Goal: Information Seeking & Learning: Learn about a topic

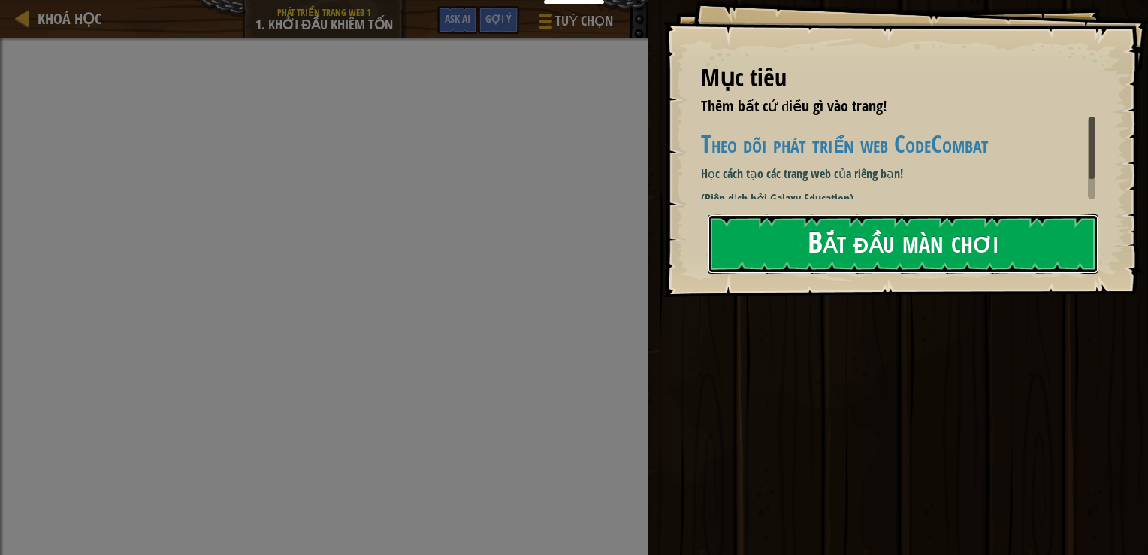
click at [824, 246] on button "Bắt đầu màn chơi" at bounding box center [903, 243] width 391 height 59
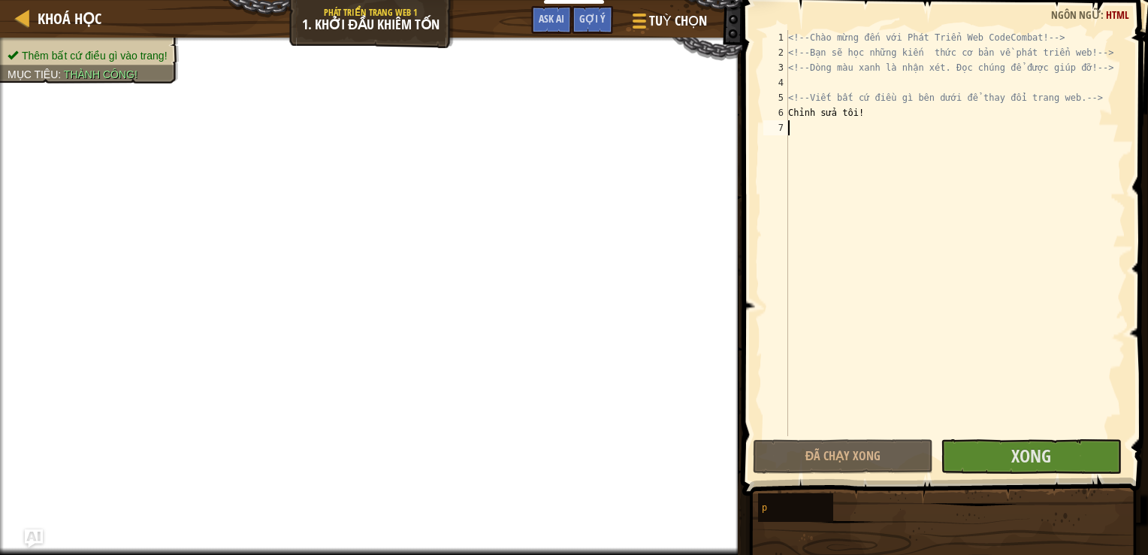
scroll to position [7, 0]
type textarea "abc"
click at [908, 454] on button "Chạy ⇧↵" at bounding box center [843, 456] width 180 height 35
click at [968, 464] on button "Xong" at bounding box center [1031, 456] width 180 height 35
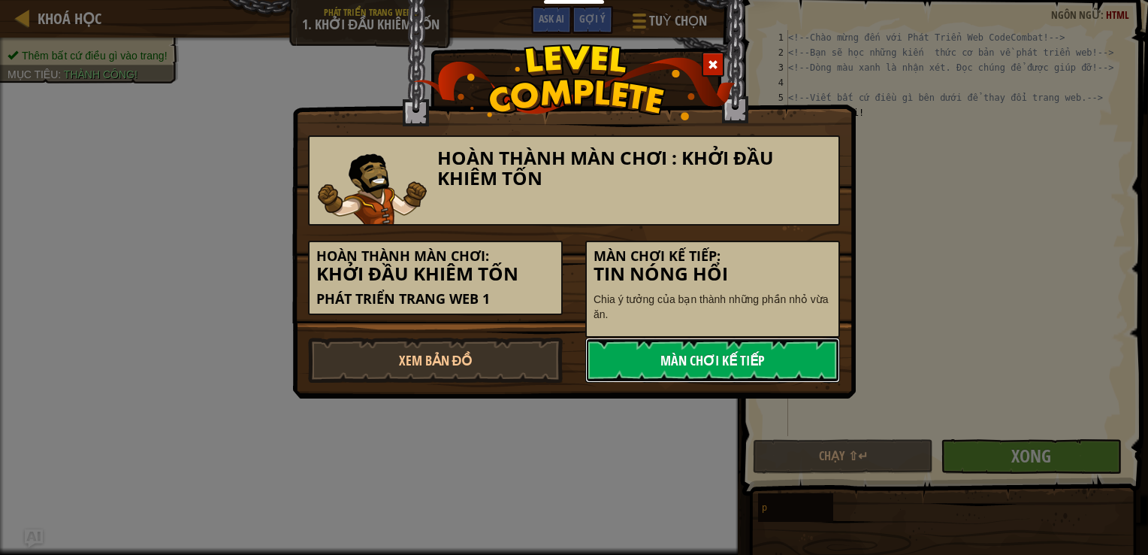
click at [694, 362] on link "Màn chơi kế tiếp" at bounding box center [712, 359] width 255 height 45
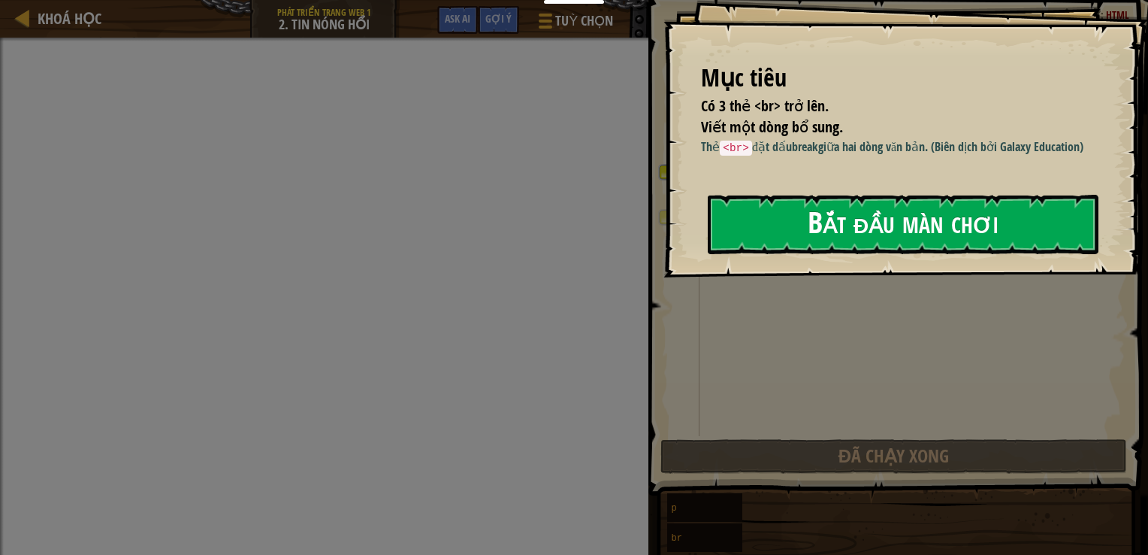
click at [766, 232] on button "Bắt đầu màn chơi" at bounding box center [903, 224] width 391 height 59
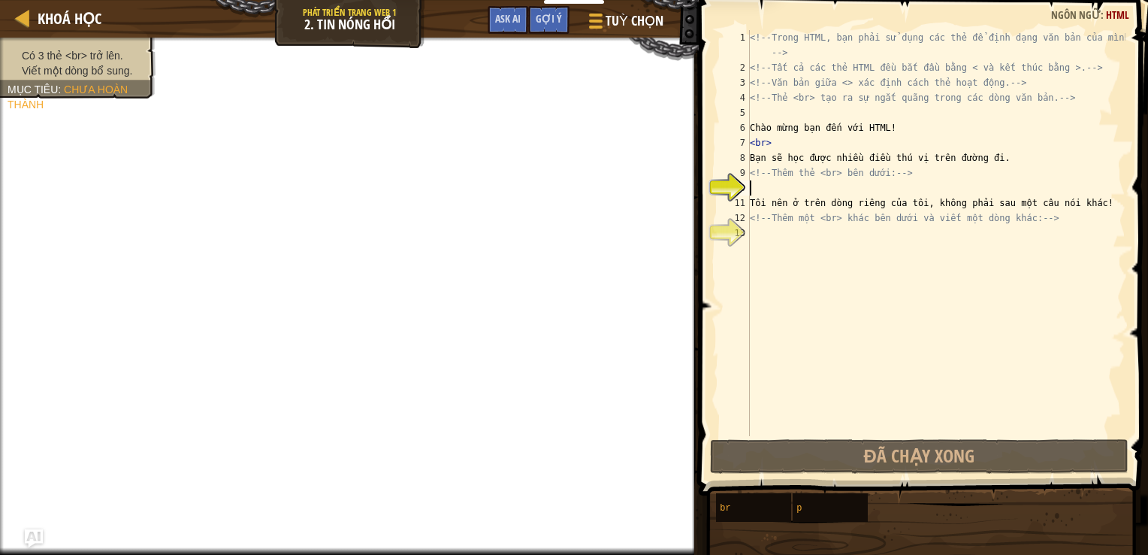
click at [822, 188] on div "<!-- Trong HTML, bạn phải sử dụng các thẻ để định dạng văn bản của mình. --> <!…" at bounding box center [936, 255] width 379 height 451
type textarea "b"
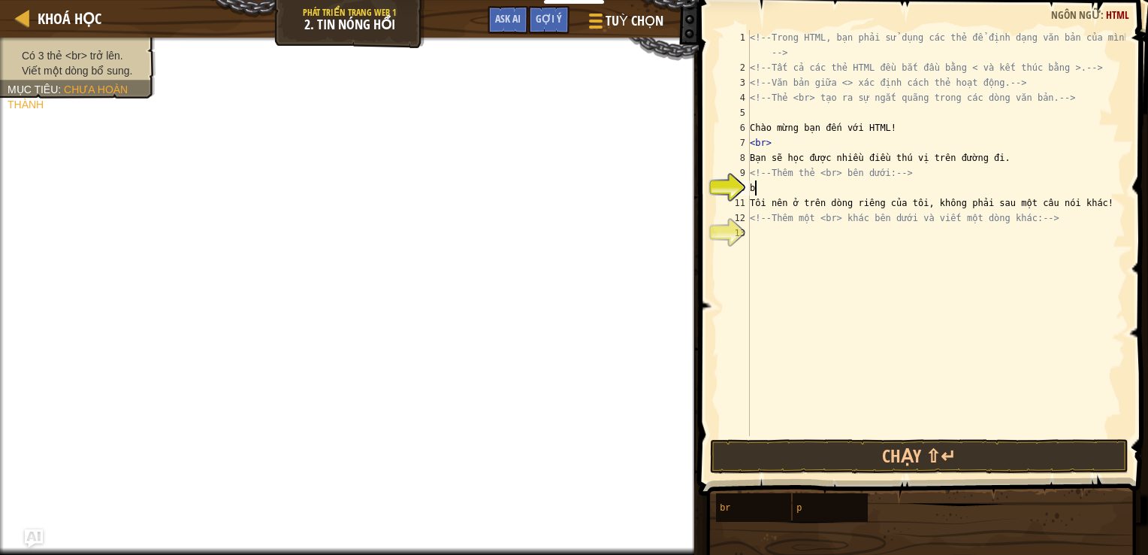
scroll to position [7, 0]
type textarea "<br>"
click at [812, 252] on div "<!-- Trong HTML, bạn phải sử dụng các thẻ để định dạng văn bản của mình. --> <!…" at bounding box center [936, 255] width 379 height 451
drag, startPoint x: 772, startPoint y: 189, endPoint x: 751, endPoint y: 190, distance: 21.1
click at [751, 190] on div "<!-- Trong HTML, bạn phải sử dụng các thẻ để định dạng văn bản của mình. --> <!…" at bounding box center [936, 255] width 379 height 451
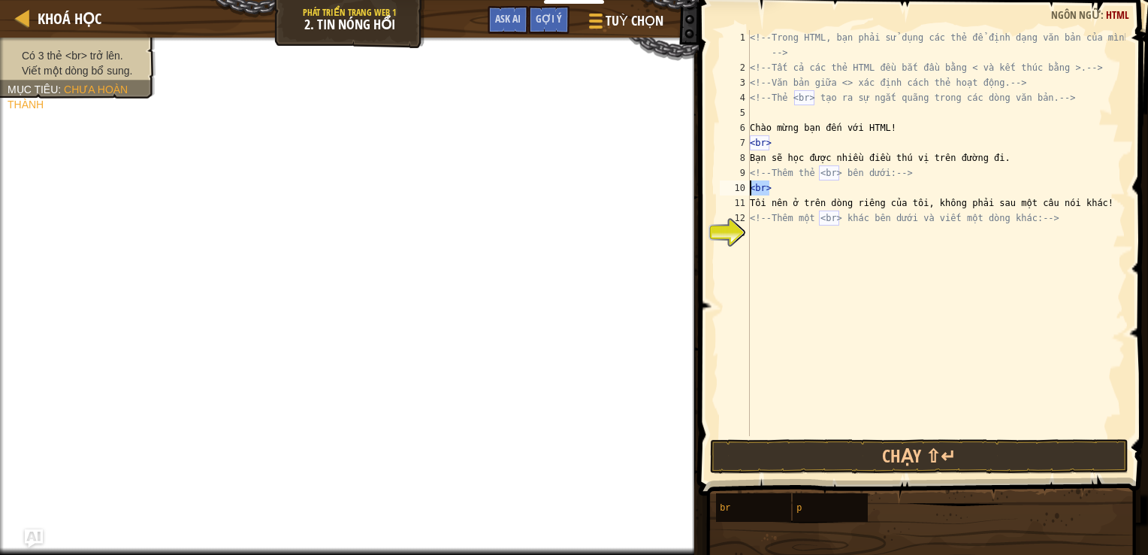
type textarea "<br>"
click at [822, 245] on div "<!-- Trong HTML, bạn phải sử dụng các thẻ để định dạng văn bản của mình. --> <!…" at bounding box center [936, 255] width 379 height 451
type textarea "<br>"
click at [853, 295] on div "<!-- Trong HTML, bạn phải sử dụng các thẻ để định dạng văn bản của mình. --> <!…" at bounding box center [936, 255] width 379 height 451
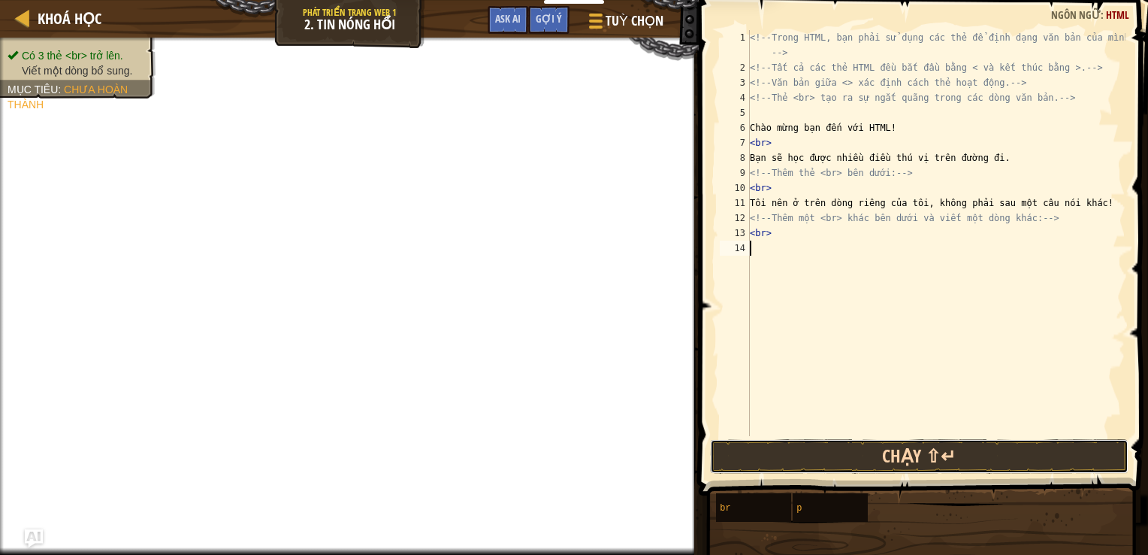
click at [871, 445] on button "Chạy ⇧↵" at bounding box center [919, 456] width 419 height 35
drag, startPoint x: 861, startPoint y: 443, endPoint x: 860, endPoint y: 452, distance: 9.0
click at [861, 443] on button "Chạy ⇧↵" at bounding box center [919, 456] width 419 height 35
click at [860, 452] on button "Chạy ⇧↵" at bounding box center [919, 456] width 419 height 35
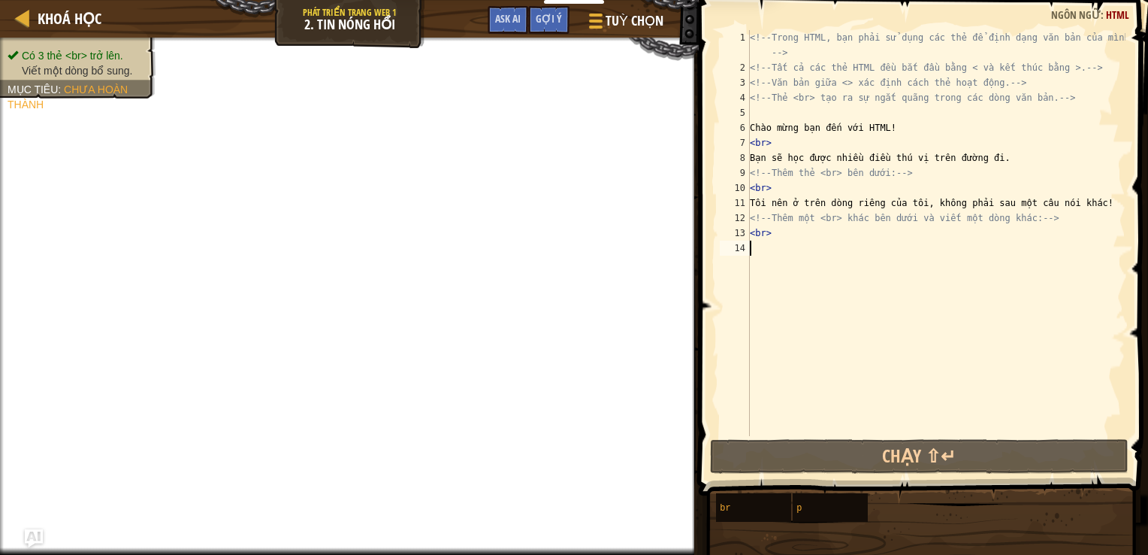
click at [1091, 201] on div "<!-- Trong HTML, bạn phải sử dụng các thẻ để định dạng văn bản của mình. --> <!…" at bounding box center [936, 255] width 379 height 451
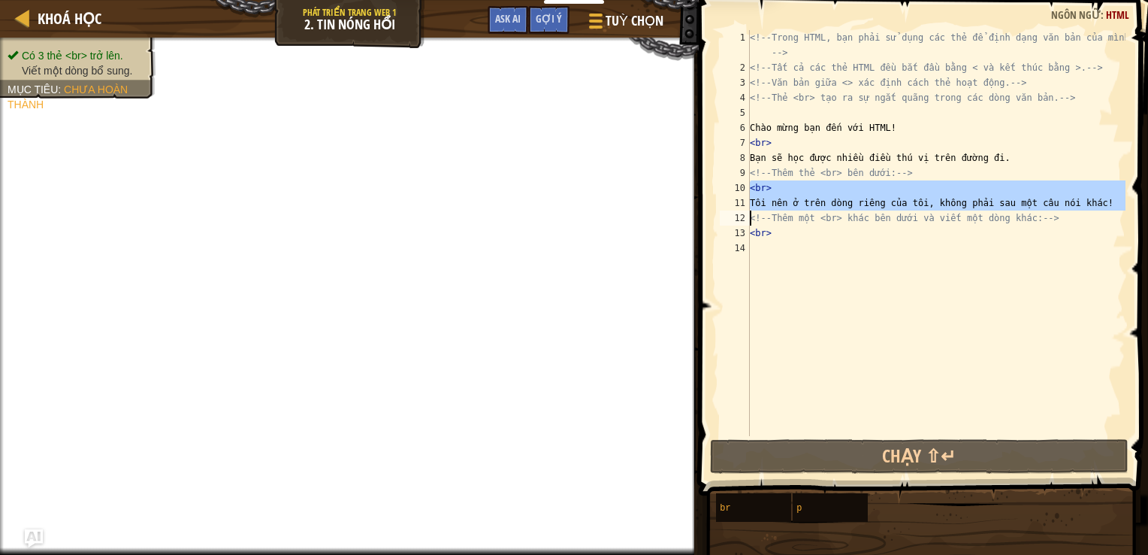
drag, startPoint x: 734, startPoint y: 191, endPoint x: 782, endPoint y: 198, distance: 48.7
click at [782, 198] on div "Tôi nên ở trên dòng riêng của tôi, không phải sau một câu nói khác! 1 2 3 4 5 6…" at bounding box center [921, 233] width 409 height 406
click at [784, 204] on div "<!-- Trong HTML, bạn phải sử dụng các thẻ để định dạng văn bản của mình. --> <!…" at bounding box center [936, 233] width 379 height 406
type textarea "Tôi nên ở trên dòng riêng của tôi, không phải sau một câu nói khác!"
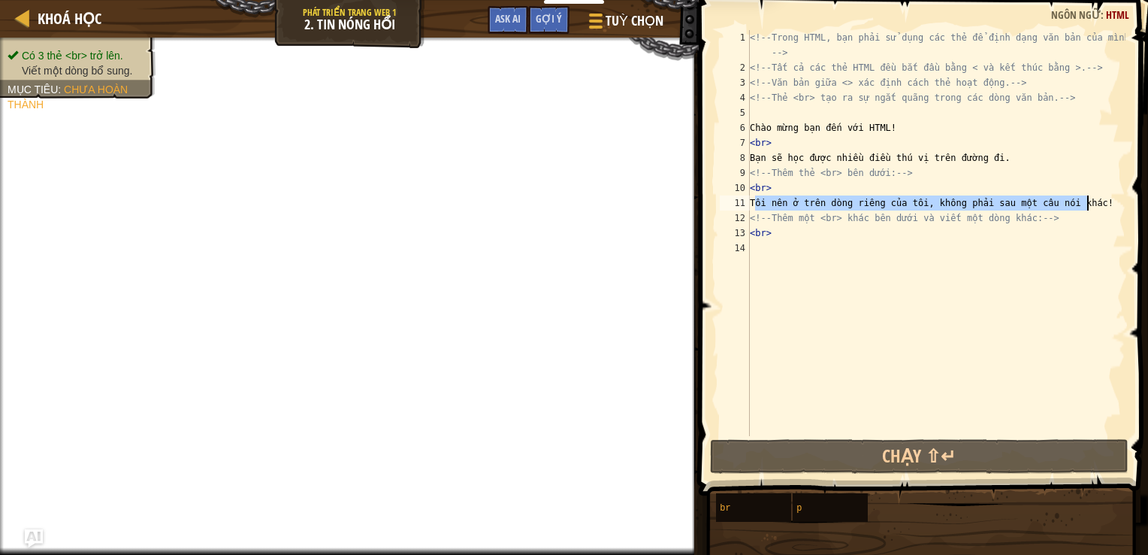
drag, startPoint x: 755, startPoint y: 202, endPoint x: 1092, endPoint y: 196, distance: 337.4
click at [1092, 196] on div "<!-- Trong HTML, bạn phải sử dụng các thẻ để định dạng văn bản của mình. --> <!…" at bounding box center [936, 255] width 379 height 451
drag, startPoint x: 804, startPoint y: 245, endPoint x: 793, endPoint y: 254, distance: 14.4
click at [803, 245] on div "<!-- Trong HTML, bạn phải sử dụng các thẻ để định dạng văn bản của mình. --> <!…" at bounding box center [936, 255] width 379 height 451
paste textarea "Tôi nên ở trên dòng riêng của tôi, không phải sau một câu nói khác!"
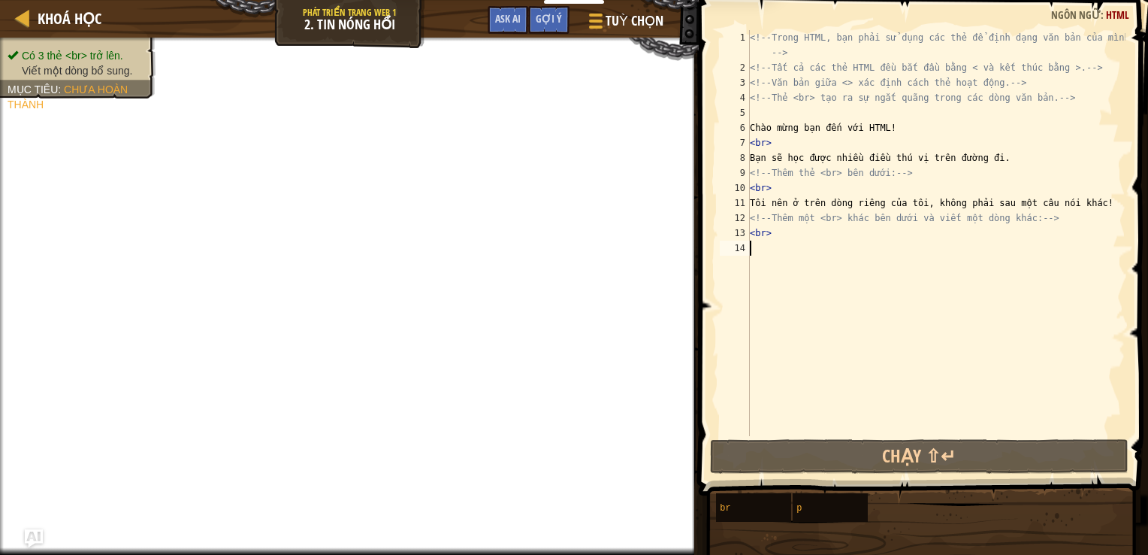
type textarea "Tôi nên ở trên dòng riêng của tôi, không phải sau một câu nói khác!"
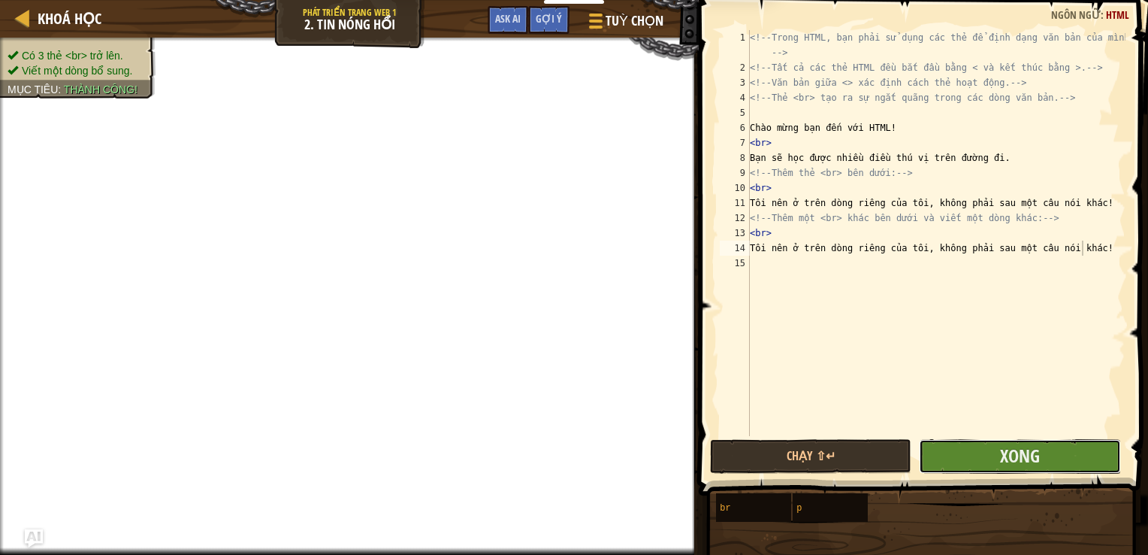
click at [977, 447] on button "Xong" at bounding box center [1019, 456] width 201 height 35
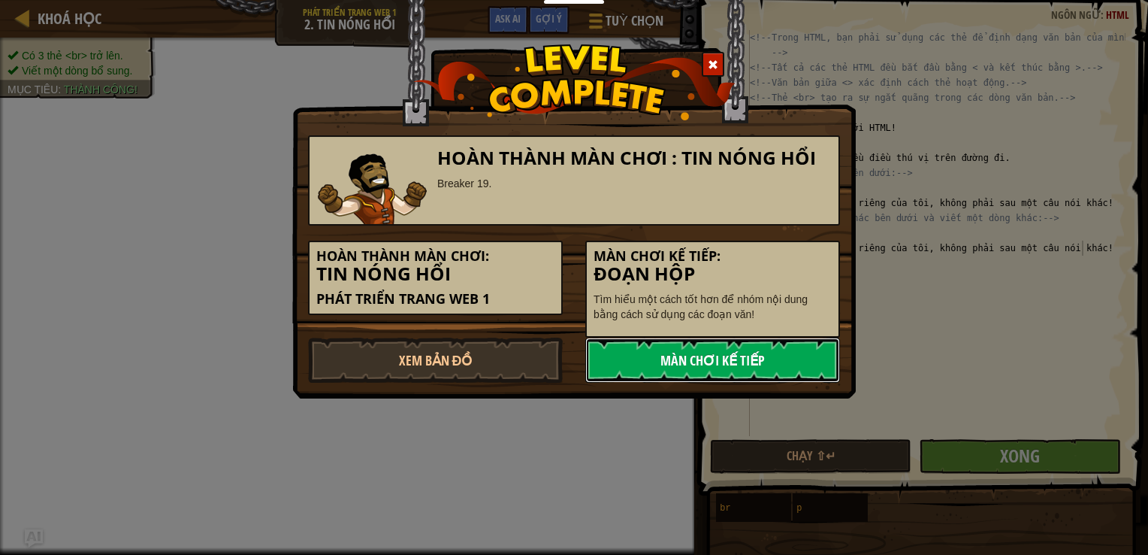
click at [655, 366] on link "Màn chơi kế tiếp" at bounding box center [712, 359] width 255 height 45
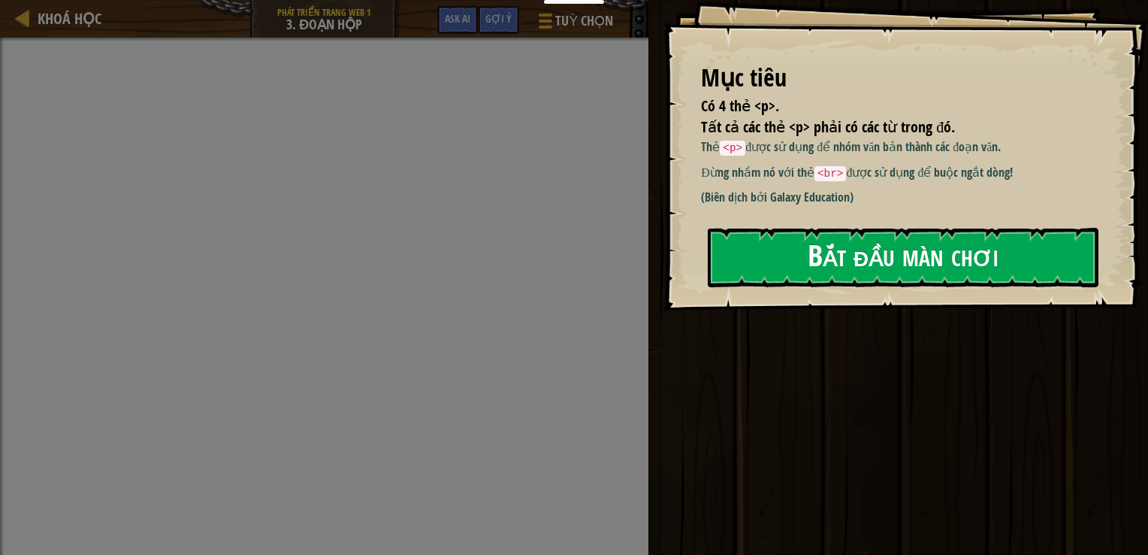
click at [869, 259] on button "Bắt đầu màn chơi" at bounding box center [903, 257] width 391 height 59
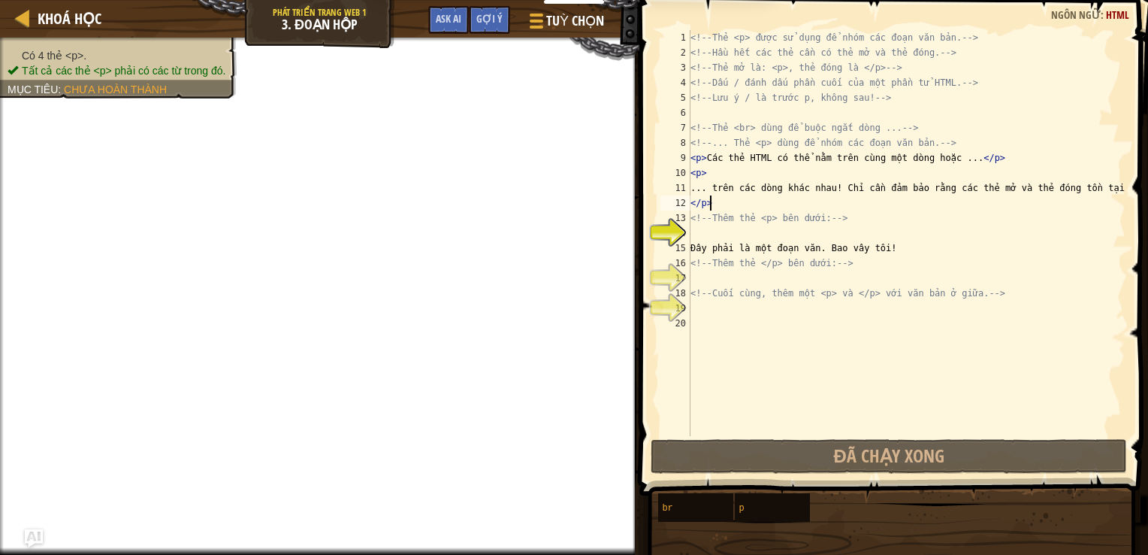
click at [715, 204] on div "<!-- Thẻ <p> được sử dụng để nhóm các đoạn văn bản. --> <!-- Hầu hết các thẻ cầ…" at bounding box center [907, 248] width 438 height 436
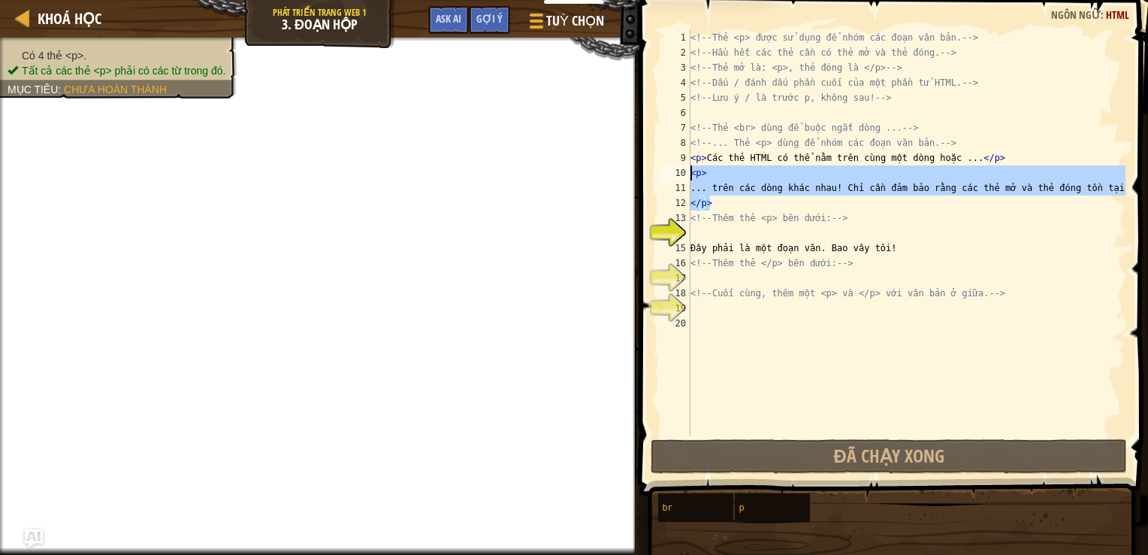
drag, startPoint x: 714, startPoint y: 203, endPoint x: 688, endPoint y: 174, distance: 38.3
click at [688, 174] on div "</p> 1 2 3 4 5 6 7 8 9 10 11 12 13 14 15 16 17 18 19 20 <!-- Thẻ <p> được sử dụ…" at bounding box center [891, 233] width 468 height 406
click at [688, 174] on div "10" at bounding box center [675, 172] width 30 height 15
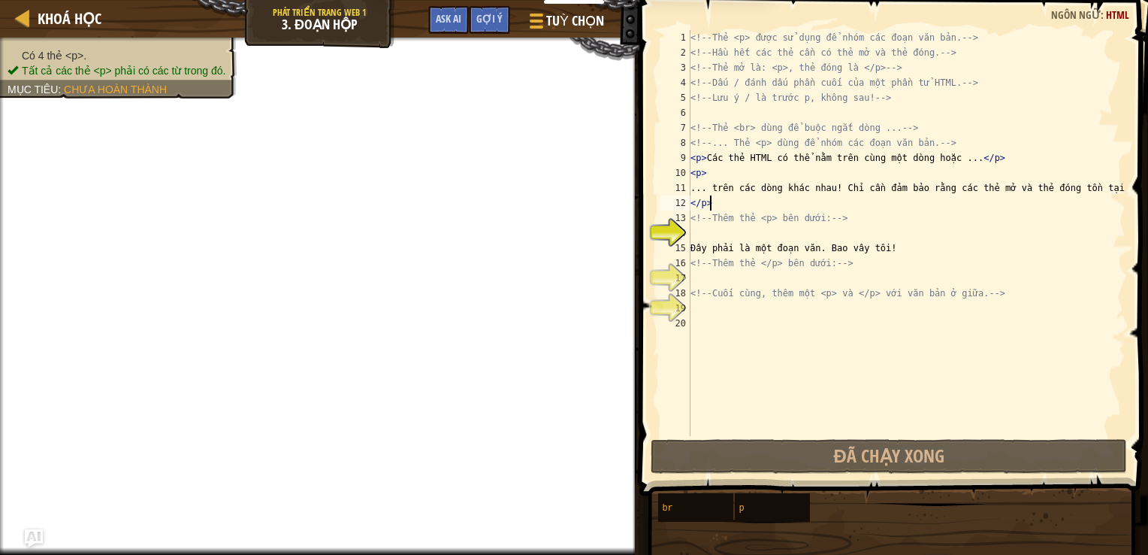
click at [715, 206] on div "<!-- Thẻ <p> được sử dụng để nhóm các đoạn văn bản. --> <!-- Hầu hết các thẻ cầ…" at bounding box center [907, 248] width 438 height 436
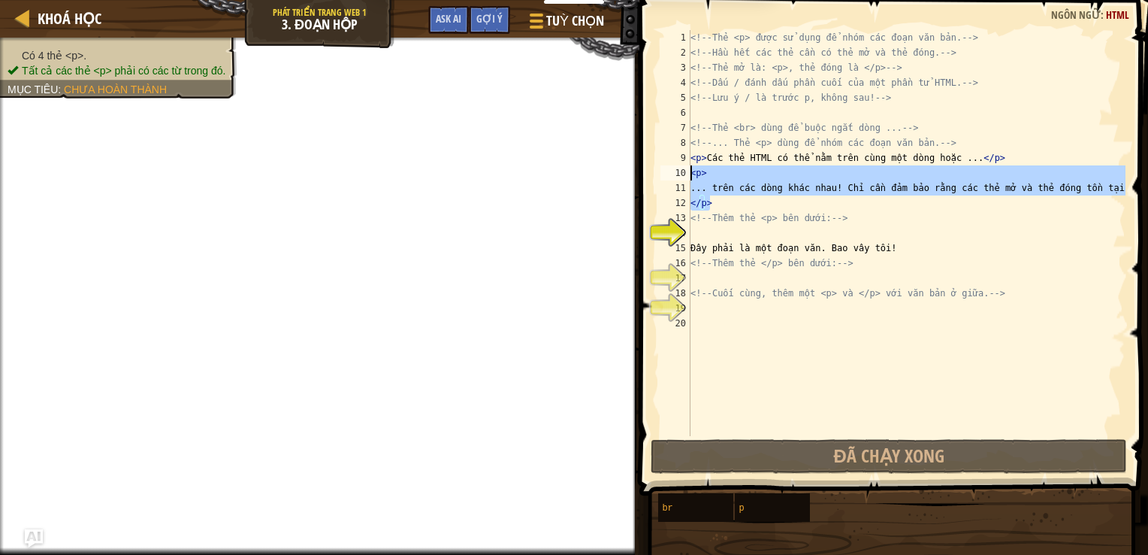
drag, startPoint x: 719, startPoint y: 202, endPoint x: 691, endPoint y: 168, distance: 44.4
click at [691, 168] on div "<!-- Thẻ <p> được sử dụng để nhóm các đoạn văn bản. --> <!-- Hầu hết các thẻ cầ…" at bounding box center [907, 248] width 438 height 436
type textarea "<p> ... trên các dòng khác nhau! Chỉ cần đảm bảo rằng các thẻ mở và thẻ đóng tồ…"
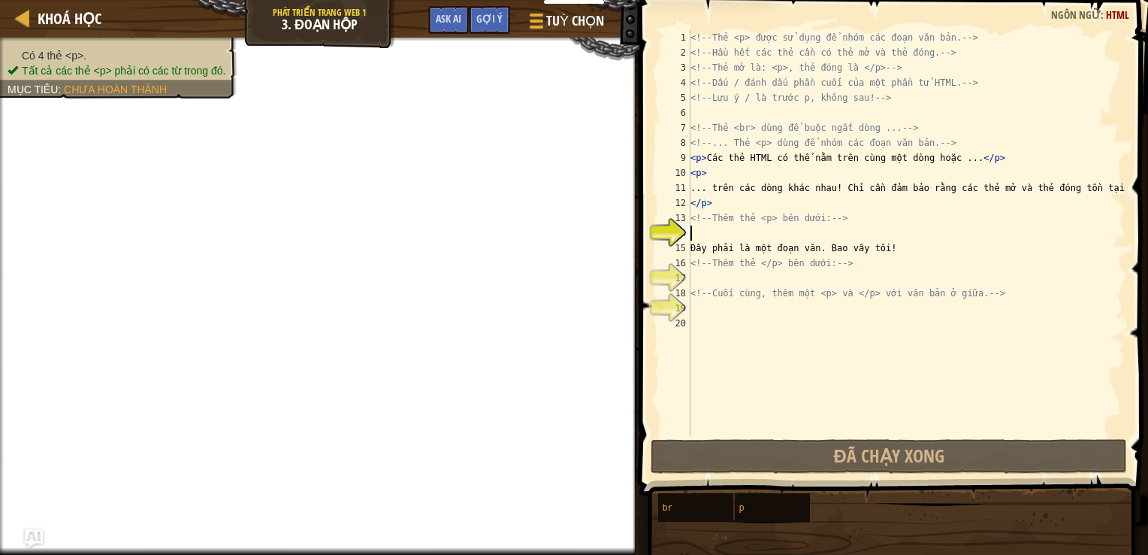
click at [713, 234] on div "<!-- Thẻ <p> được sử dụng để nhóm các đoạn văn bản. --> <!-- Hầu hết các thẻ cầ…" at bounding box center [907, 248] width 438 height 436
type textarea "</p>"
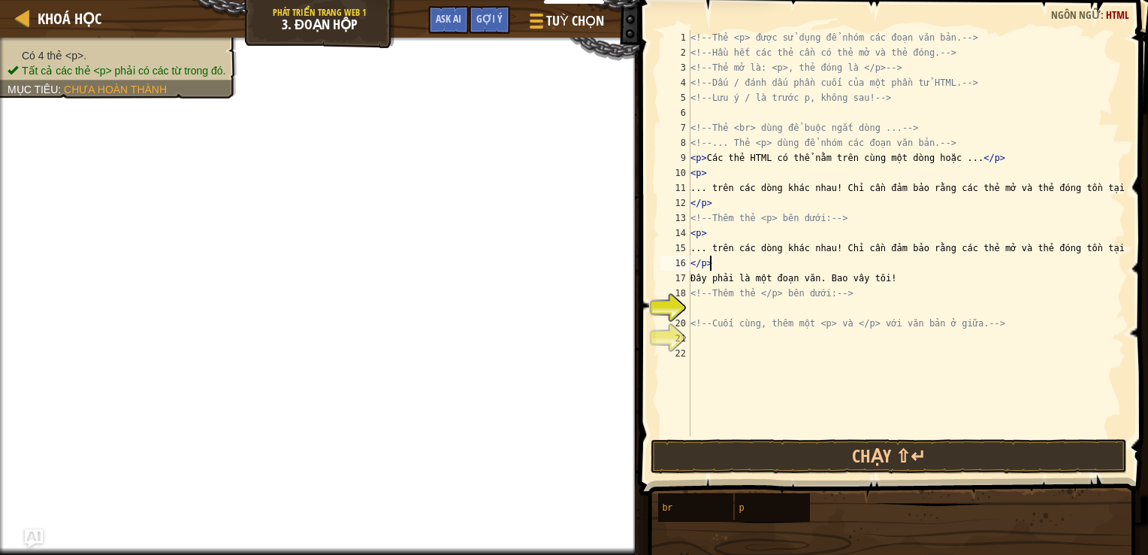
click at [711, 310] on div "<!-- Thẻ <p> được sử dụng để nhóm các đoạn văn bản. --> <!-- Hầu hết các thẻ cầ…" at bounding box center [907, 248] width 438 height 436
type textarea "</p>"
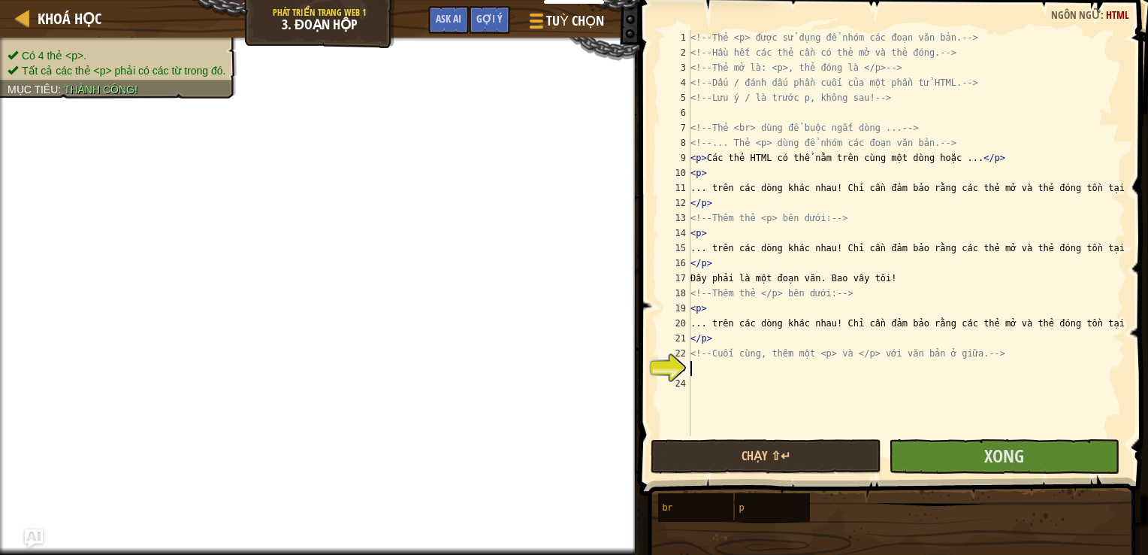
click at [724, 363] on div "<!-- Thẻ <p> được sử dụng để nhóm các đoạn văn bản. --> <!-- Hầu hết các thẻ cầ…" at bounding box center [907, 248] width 438 height 436
type textarea "</p>"
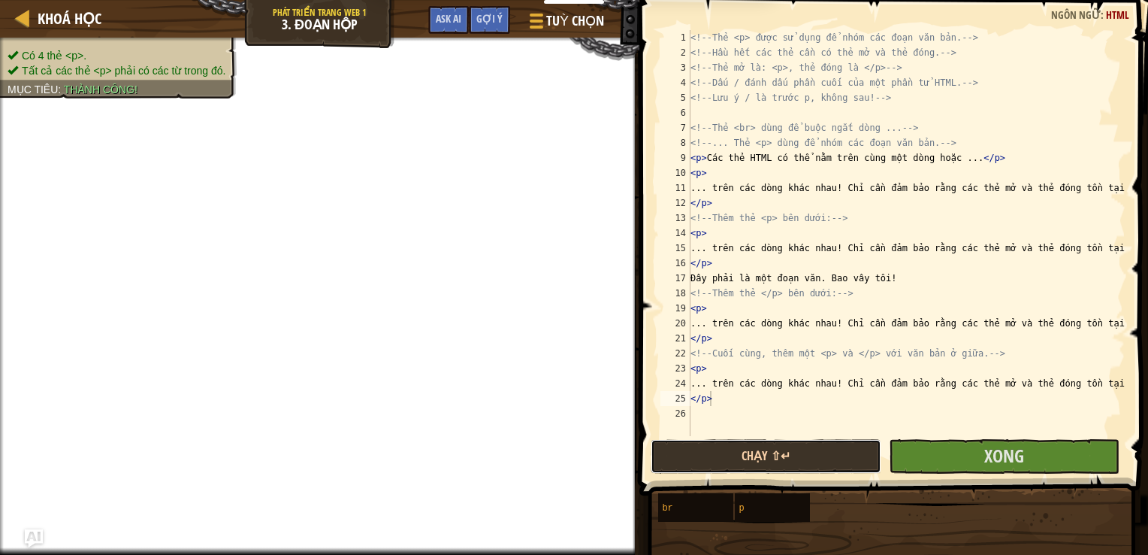
click at [826, 458] on button "Chạy ⇧↵" at bounding box center [766, 456] width 231 height 35
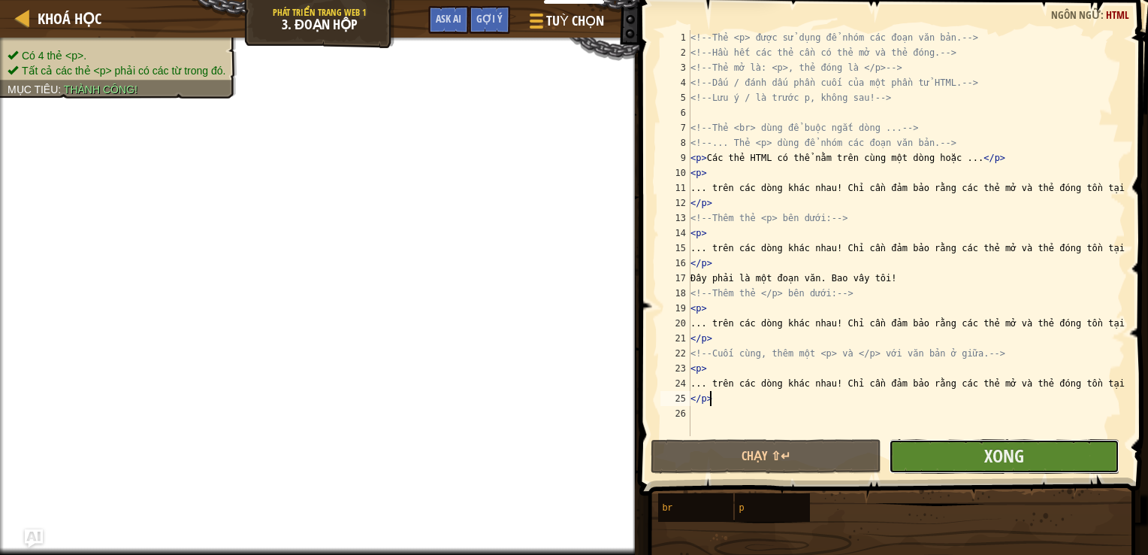
click at [908, 447] on button "Xong" at bounding box center [1004, 456] width 231 height 35
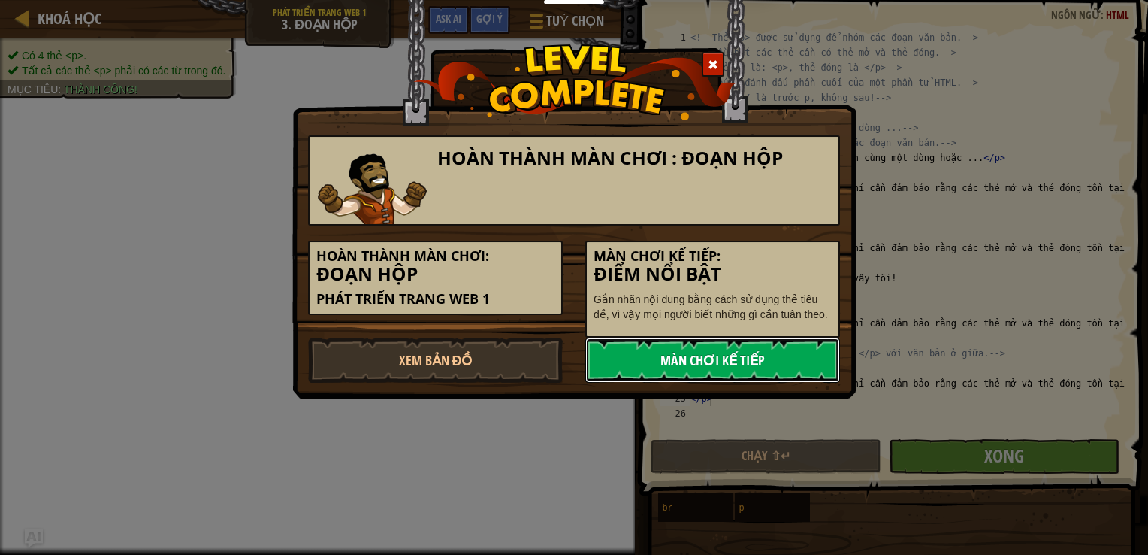
click at [685, 343] on link "Màn chơi kế tiếp" at bounding box center [712, 359] width 255 height 45
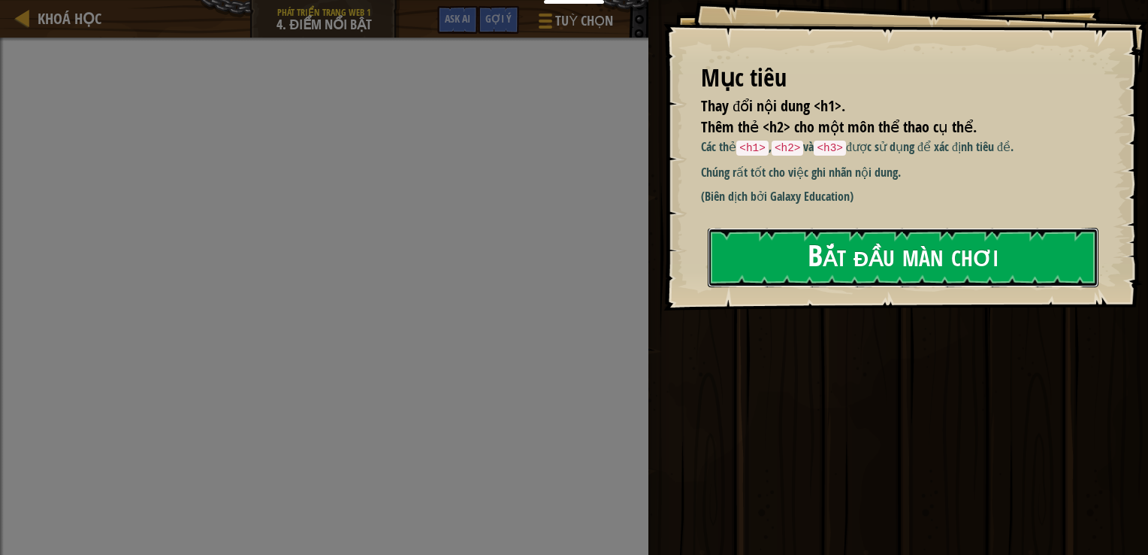
click at [875, 262] on button "Bắt đầu màn chơi" at bounding box center [903, 257] width 391 height 59
